Goal: Task Accomplishment & Management: Manage account settings

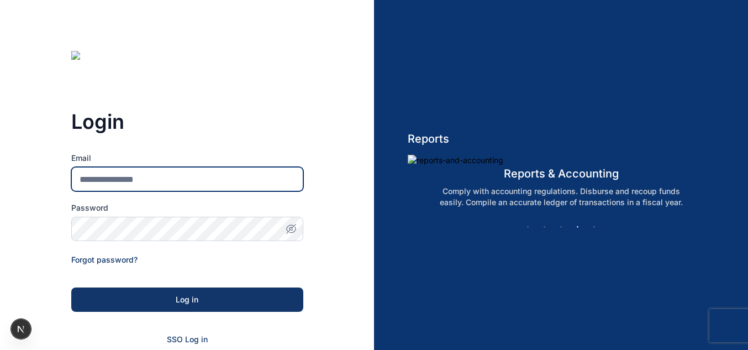
click at [179, 186] on input "Email" at bounding box center [187, 179] width 232 height 24
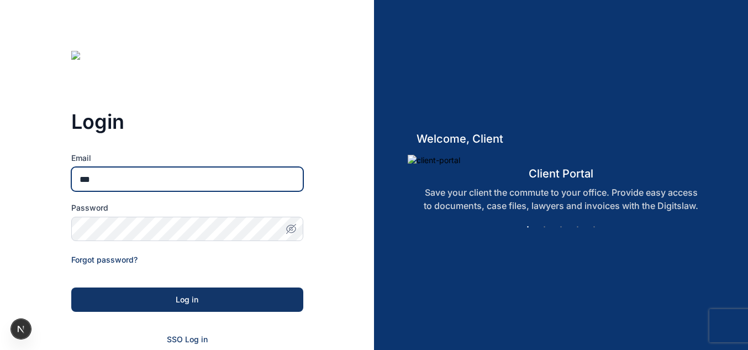
type input "**********"
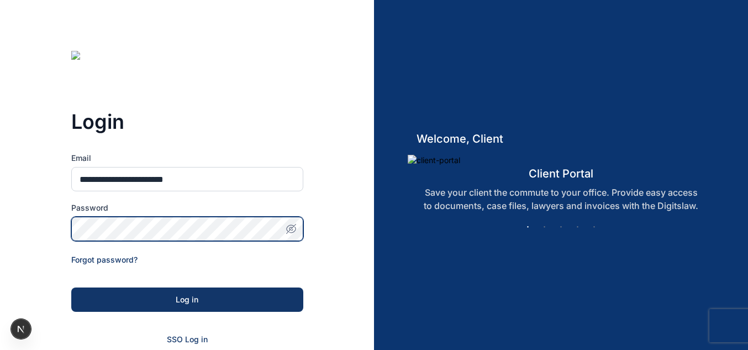
click at [71, 287] on button "Log in" at bounding box center [187, 299] width 232 height 24
